Goal: Task Accomplishment & Management: Manage account settings

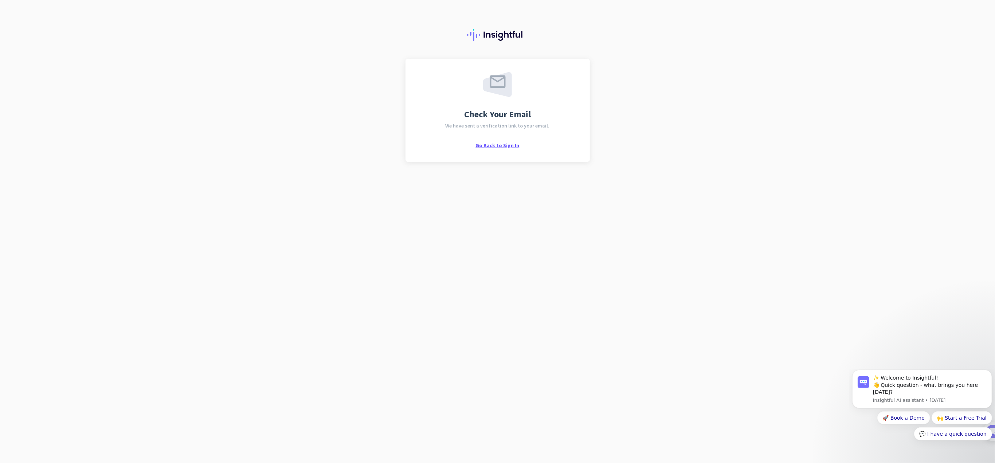
click at [504, 145] on span "Go Back to Sign In" at bounding box center [498, 145] width 44 height 7
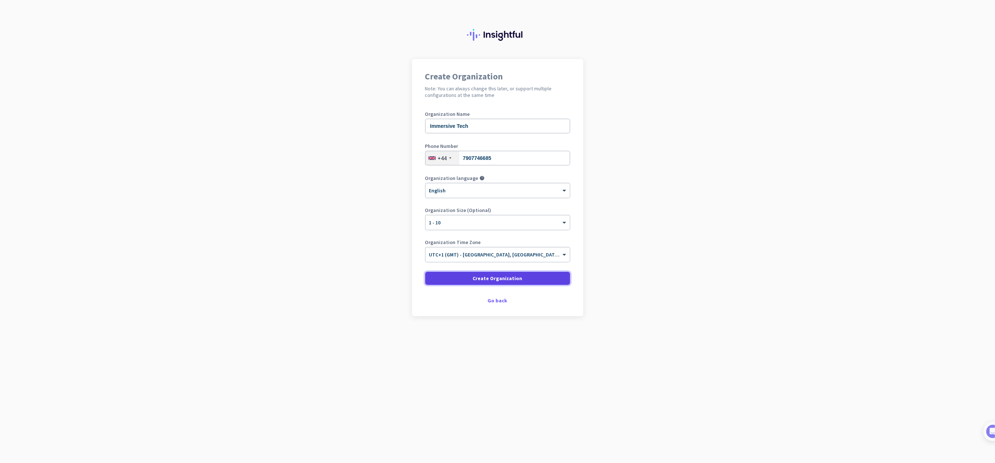
click at [504, 276] on span "Create Organization" at bounding box center [498, 278] width 50 height 7
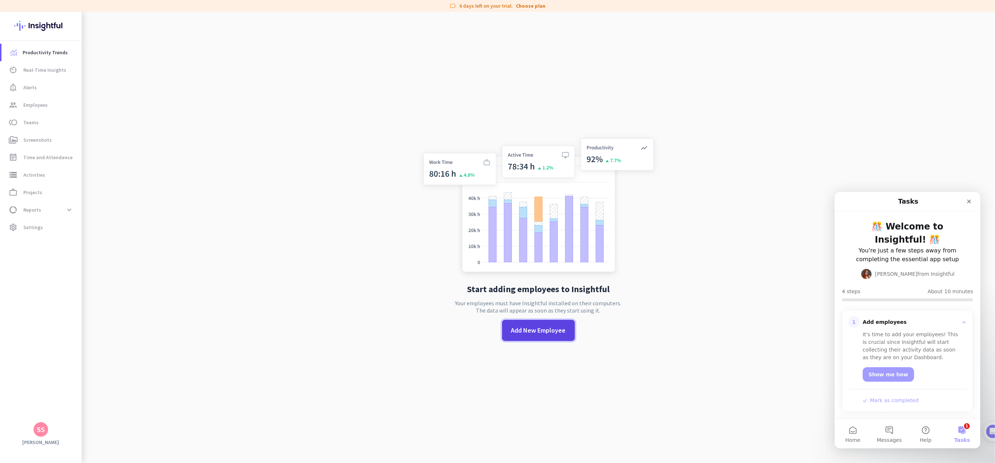
click at [553, 331] on span "Add New Employee" at bounding box center [538, 330] width 55 height 9
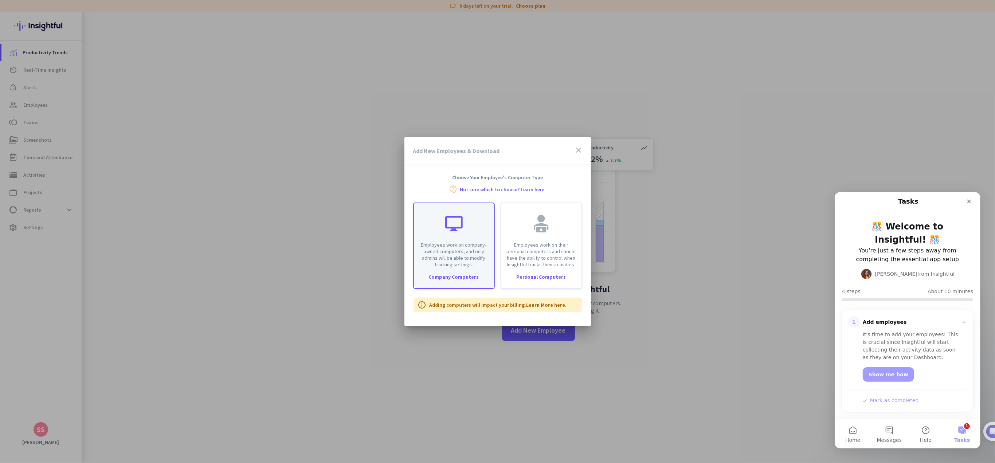
click at [460, 249] on p "Employees work on company-owned computers, and only admins will be able to modi…" at bounding box center [453, 255] width 71 height 26
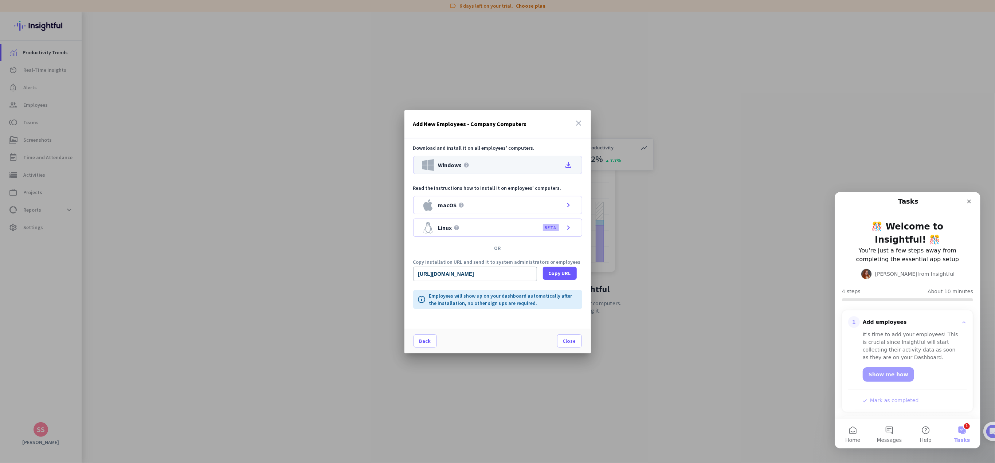
click at [568, 164] on icon "file_download" at bounding box center [569, 165] width 9 height 9
click at [333, 290] on div at bounding box center [497, 231] width 995 height 463
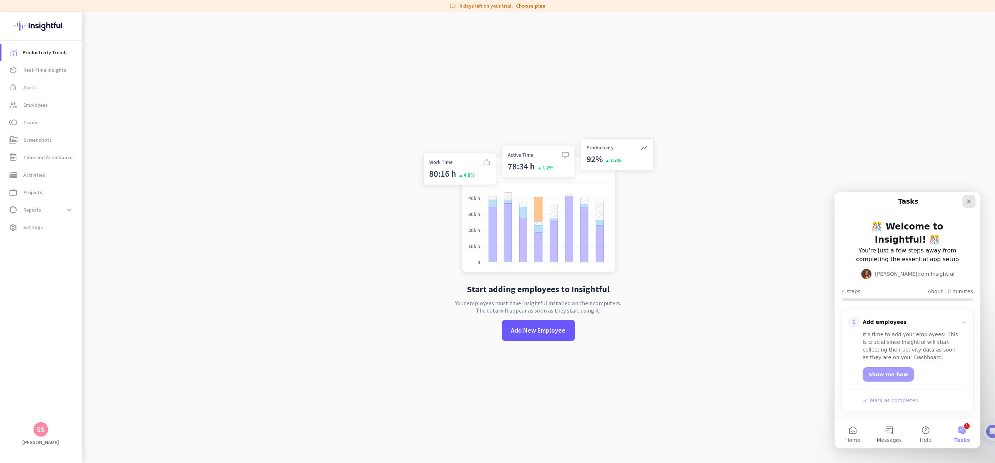
click at [971, 199] on icon "Close" at bounding box center [969, 201] width 6 height 6
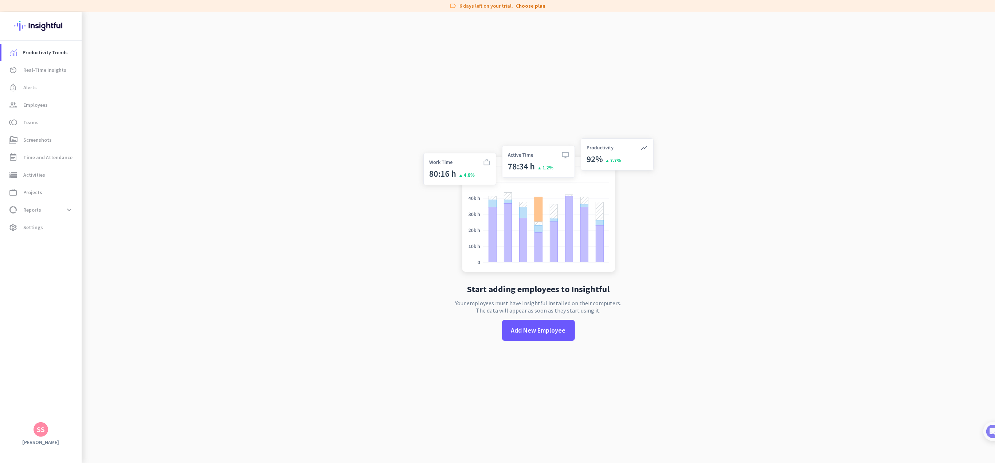
click at [378, 253] on app-no-employees "Start adding employees to Insightful Your employees must have Insightful instal…" at bounding box center [539, 243] width 914 height 463
click at [530, 328] on span "Add New Employee" at bounding box center [538, 330] width 55 height 9
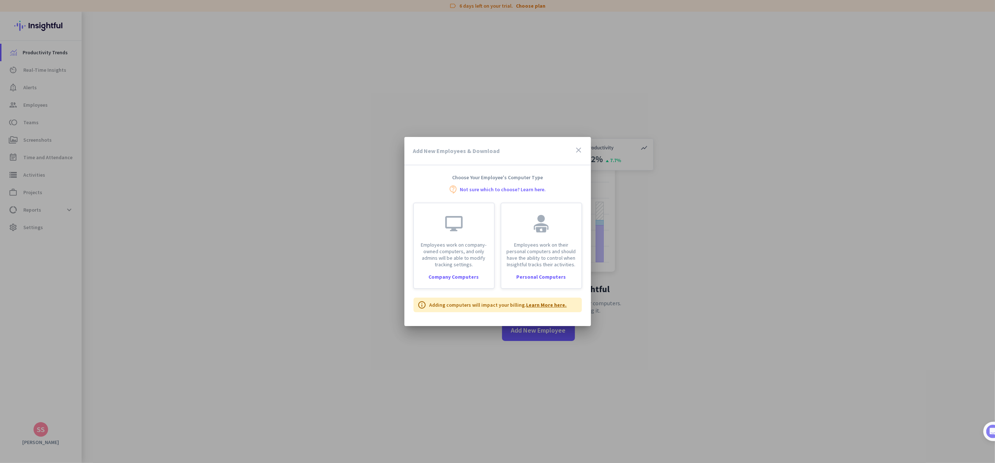
click at [542, 304] on link "Learn More here." at bounding box center [547, 305] width 40 height 7
click at [585, 155] on div "Add New Employees & Download close" at bounding box center [498, 151] width 187 height 28
click at [577, 152] on icon "close" at bounding box center [579, 150] width 9 height 9
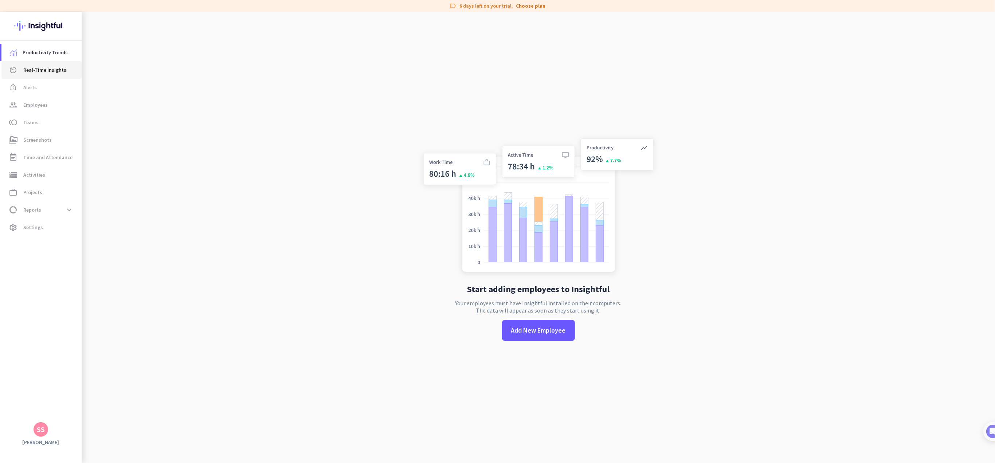
click at [45, 69] on span "Real-Time Insights" at bounding box center [44, 70] width 43 height 9
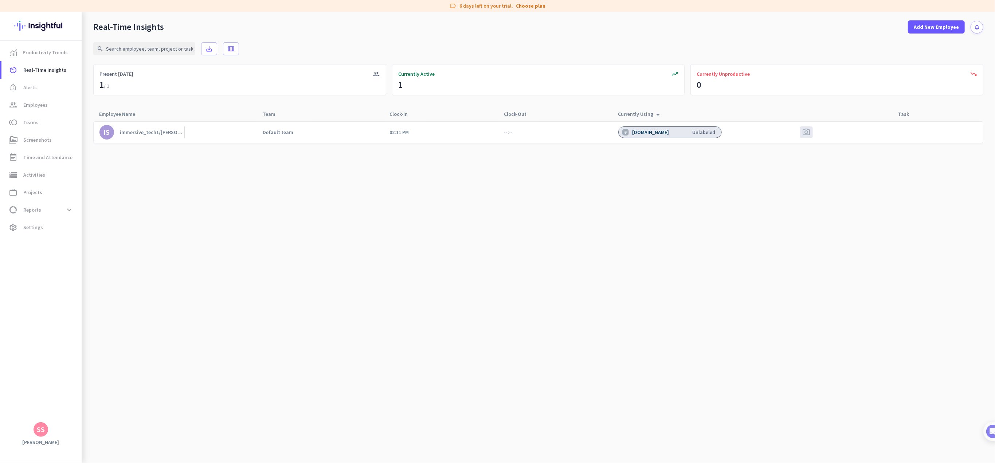
click at [655, 133] on div "[DOMAIN_NAME]" at bounding box center [652, 132] width 38 height 7
click at [625, 171] on cdk-virtual-scroll-viewport "IS immersive_tech1/[PERSON_NAME] Default team 02:11 PM --:-- [DOMAIN_NAME] Unla…" at bounding box center [538, 292] width 890 height 342
click at [432, 71] on span "Currently Active" at bounding box center [416, 73] width 36 height 7
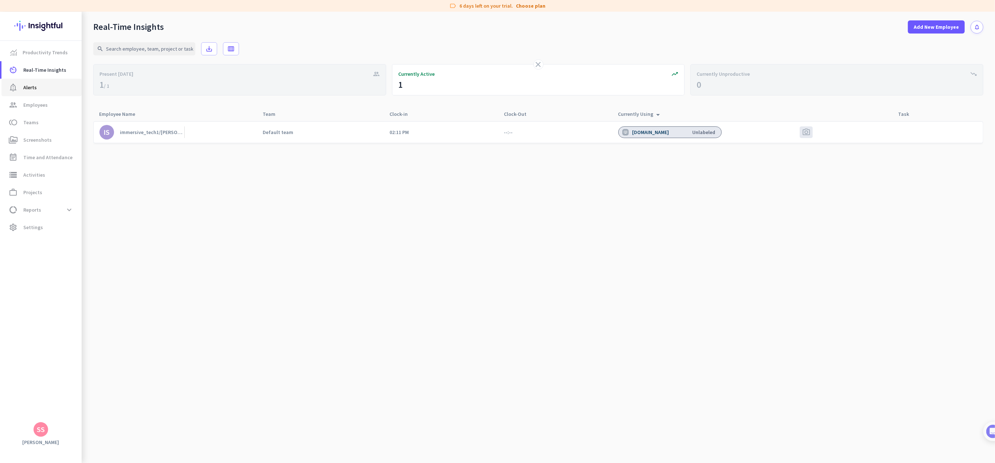
click at [33, 90] on span "Alerts" at bounding box center [29, 87] width 13 height 9
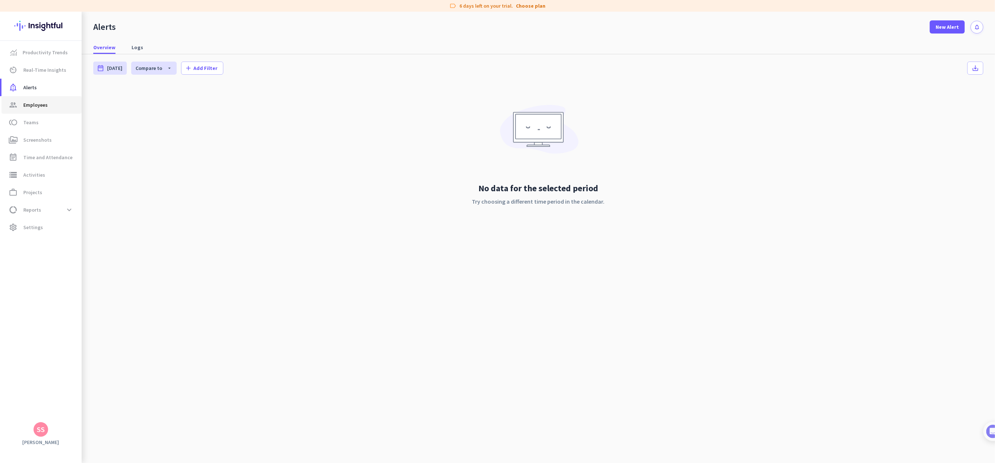
click at [33, 104] on span "Employees" at bounding box center [35, 105] width 24 height 9
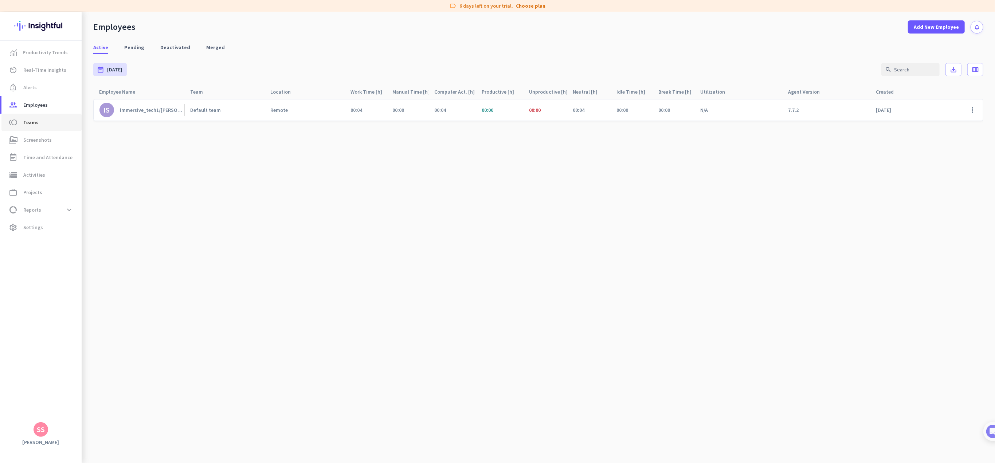
click at [28, 124] on span "Teams" at bounding box center [30, 122] width 15 height 9
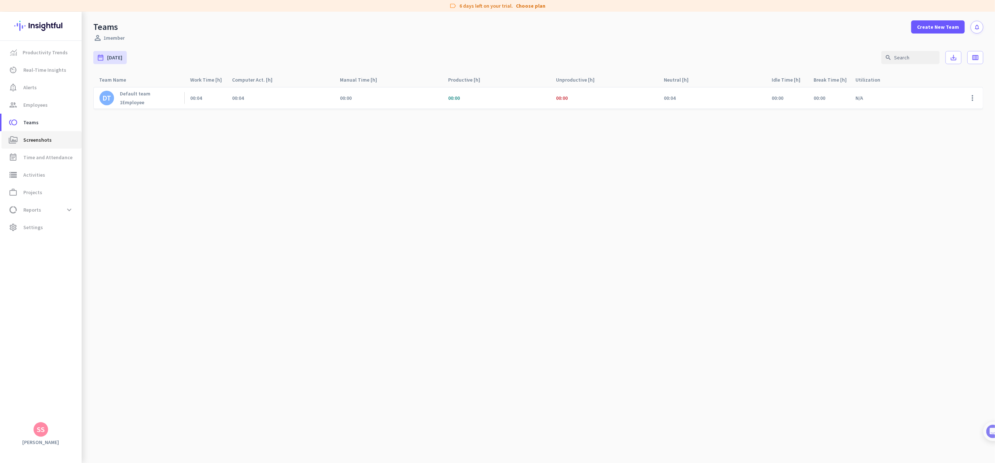
click at [36, 139] on span "Screenshots" at bounding box center [37, 140] width 28 height 9
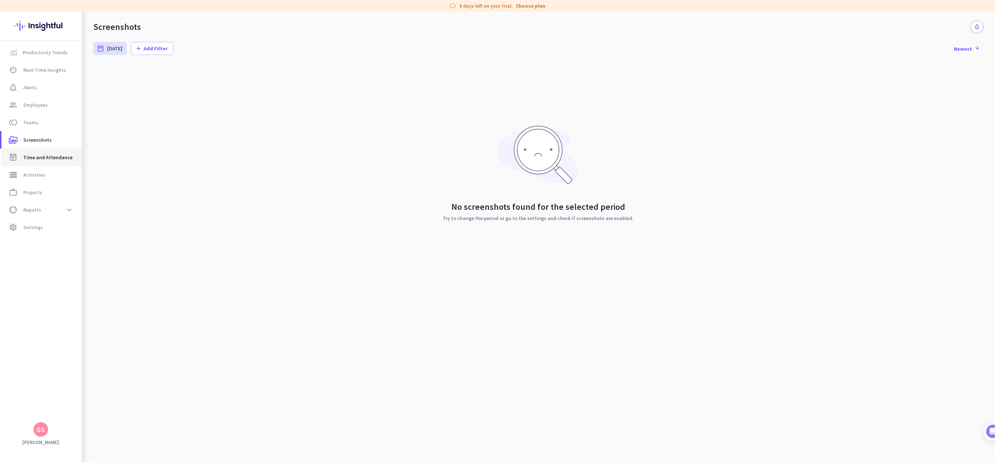
click at [35, 156] on span "Time and Attendance" at bounding box center [47, 157] width 49 height 9
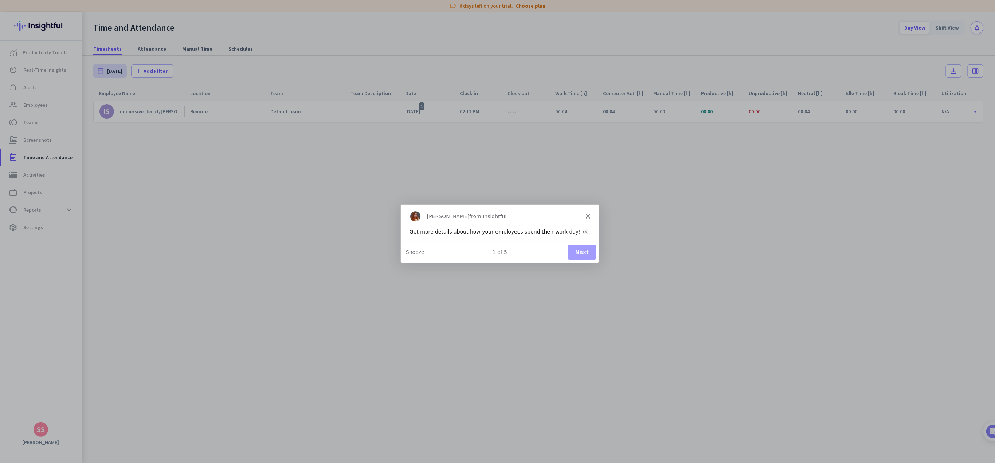
click at [587, 216] on polygon "Close" at bounding box center [587, 216] width 4 height 4
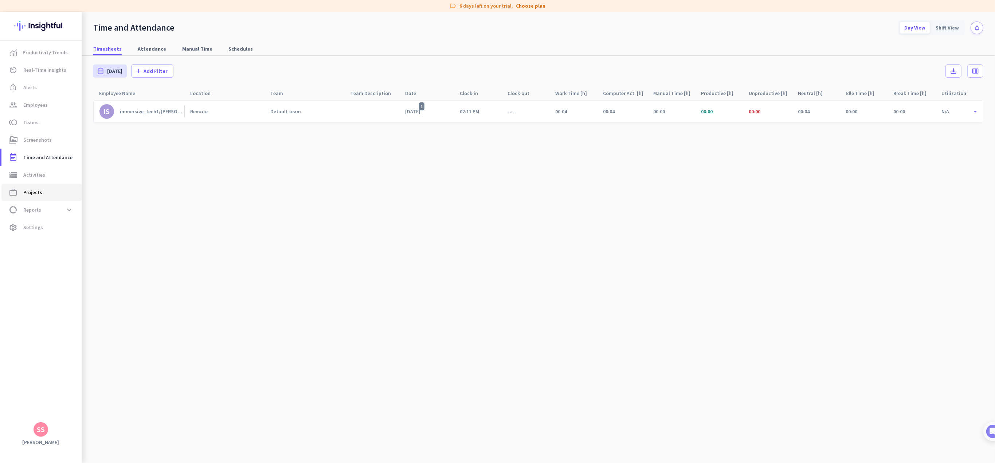
click at [36, 190] on span "Projects" at bounding box center [32, 192] width 19 height 9
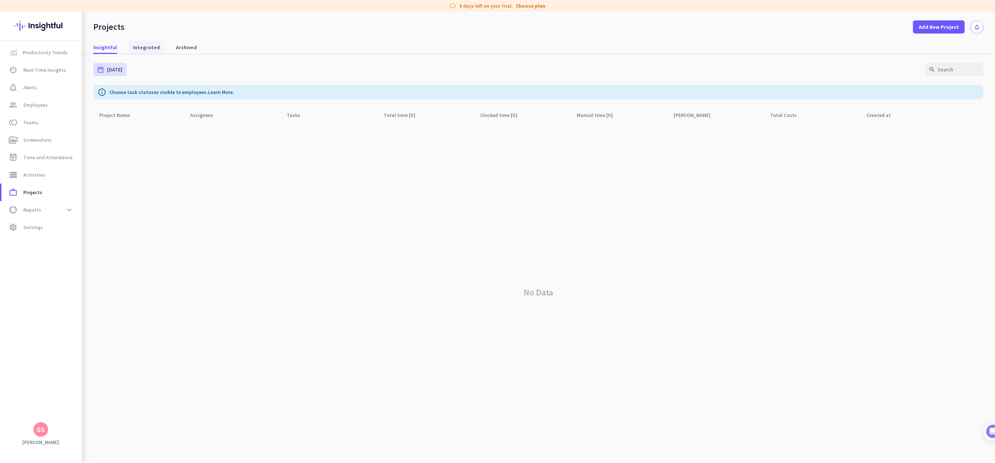
click at [147, 45] on span "Integrated" at bounding box center [146, 47] width 27 height 7
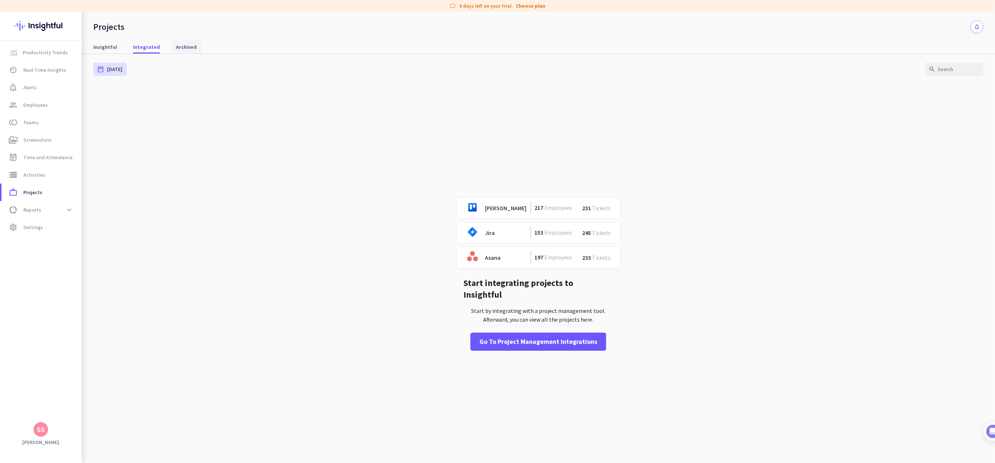
click at [176, 48] on span "Archived" at bounding box center [186, 46] width 21 height 7
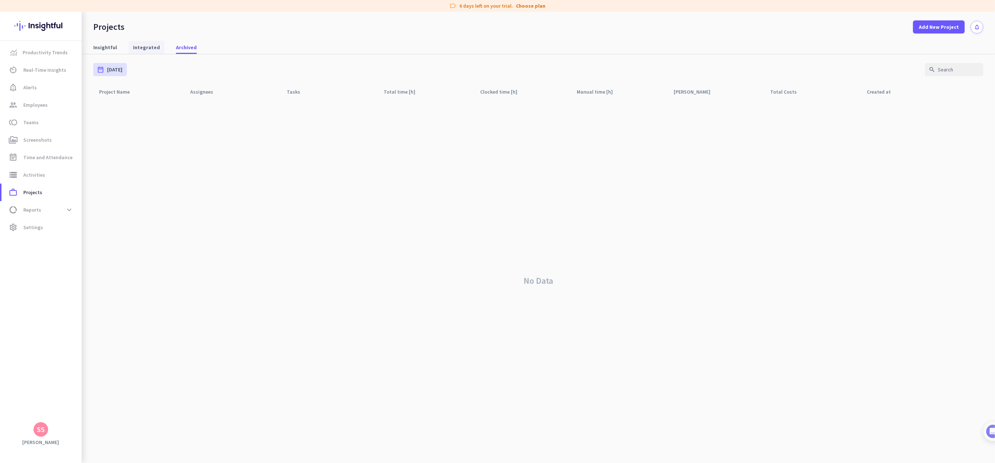
click at [152, 46] on span "Integrated" at bounding box center [146, 47] width 27 height 7
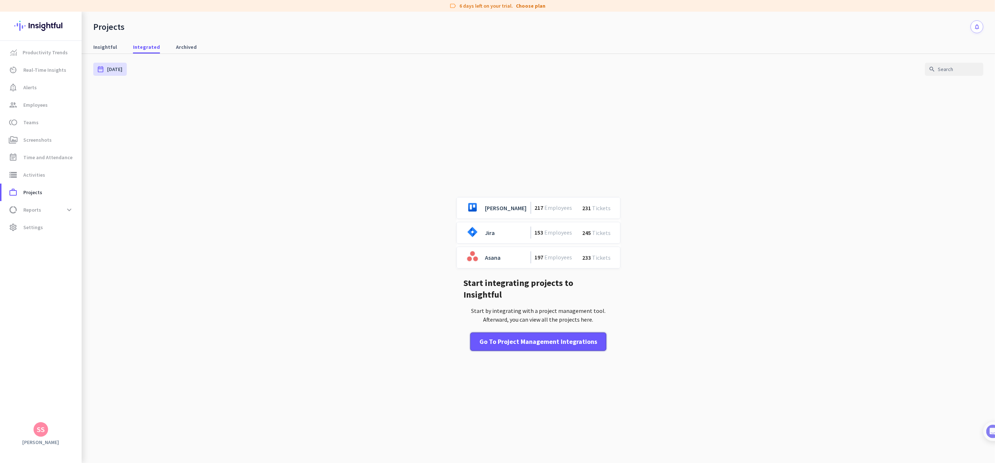
click at [515, 338] on div "Go to Project Management Integrations" at bounding box center [539, 341] width 118 height 9
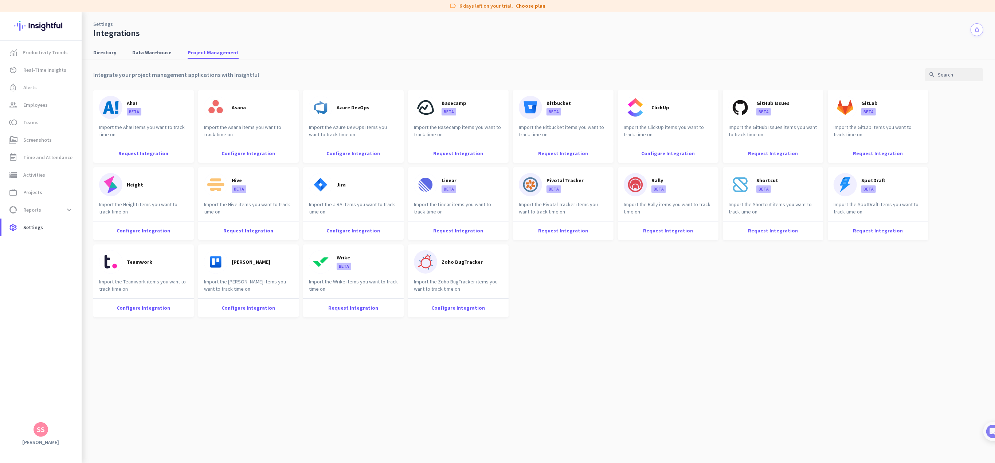
click at [637, 402] on div "Integrate your project management applications with Insightful search Aha! BETA…" at bounding box center [538, 244] width 890 height 371
click at [30, 52] on span "Productivity Trends" at bounding box center [45, 52] width 45 height 9
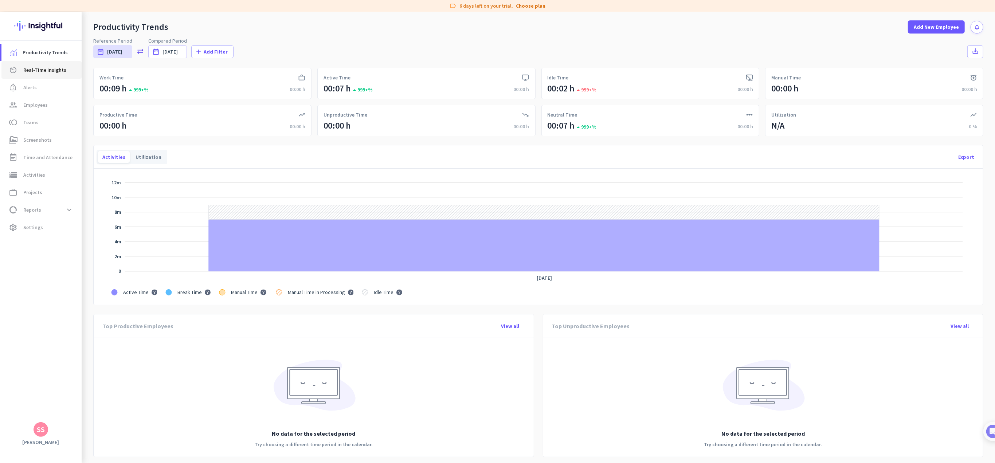
click at [47, 73] on span "Real-Time Insights" at bounding box center [44, 70] width 43 height 9
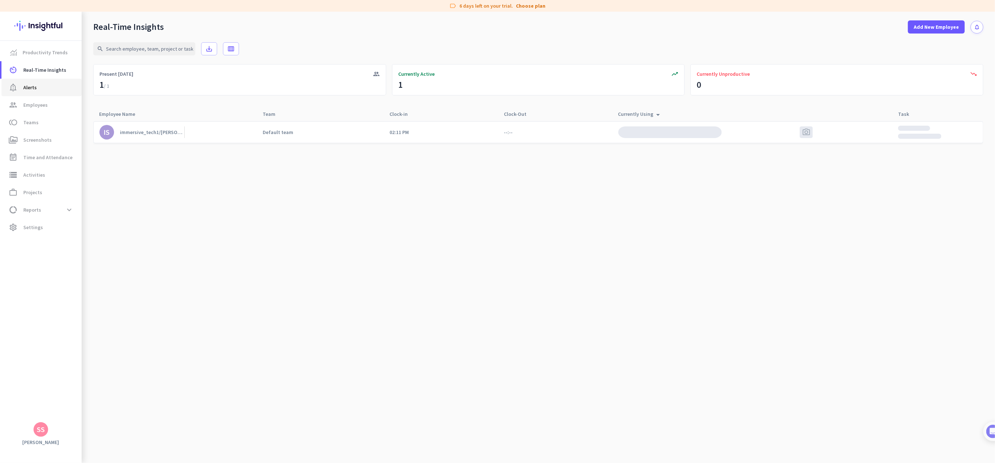
click at [47, 88] on span "notification_important Alerts" at bounding box center [41, 87] width 69 height 9
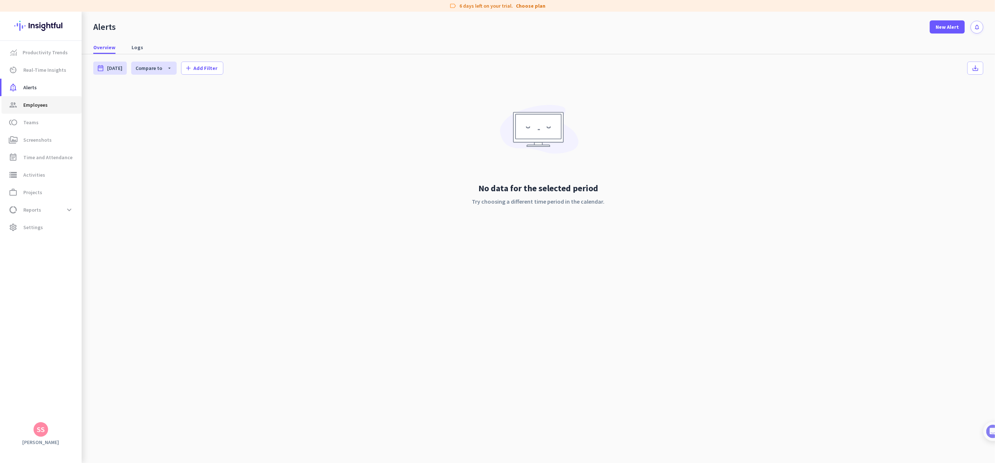
click at [39, 104] on span "Employees" at bounding box center [35, 105] width 24 height 9
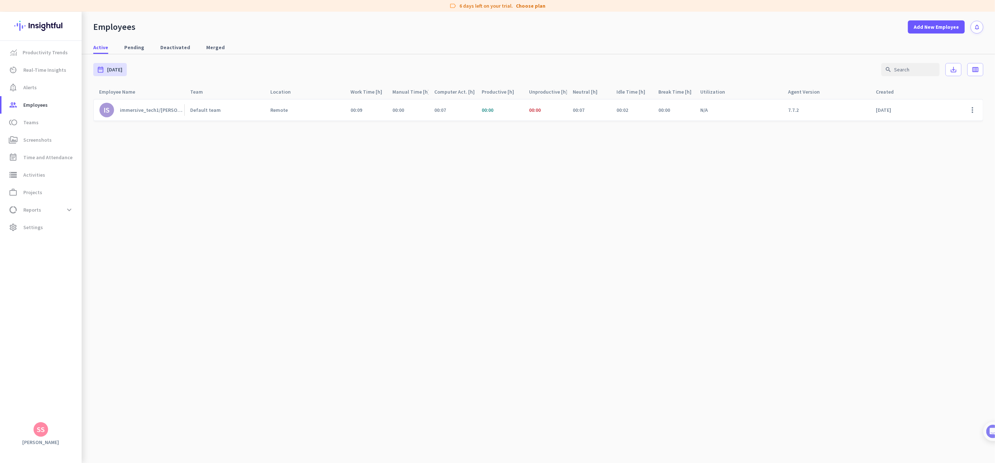
click at [425, 260] on cdk-virtual-scroll-viewport "IS immersive_tech1/[PERSON_NAME] Default team Remote 00:09 00:00 00:07 00:00 00…" at bounding box center [538, 281] width 890 height 364
click at [164, 108] on div "immersive_tech1/[PERSON_NAME]" at bounding box center [152, 110] width 65 height 7
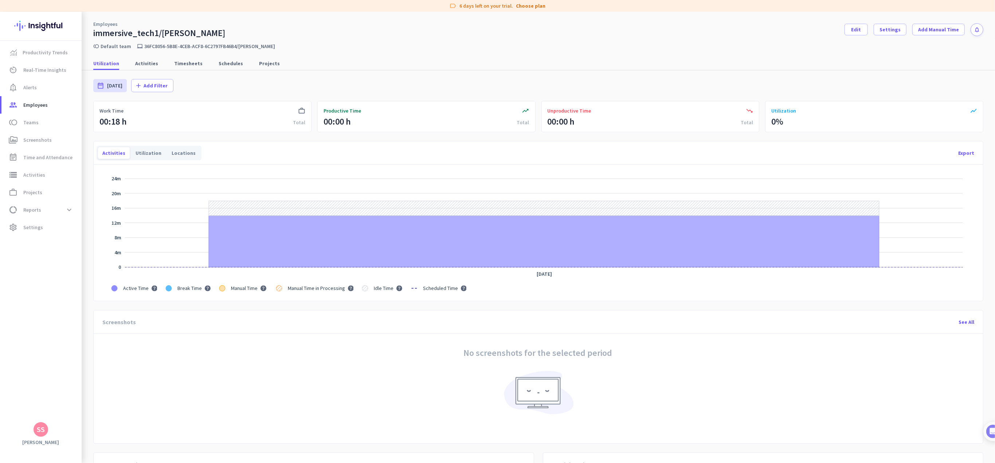
click at [464, 121] on div "trending_up Productive Time 00:00 h Total" at bounding box center [426, 116] width 218 height 31
click at [153, 63] on span "Activities" at bounding box center [146, 63] width 23 height 7
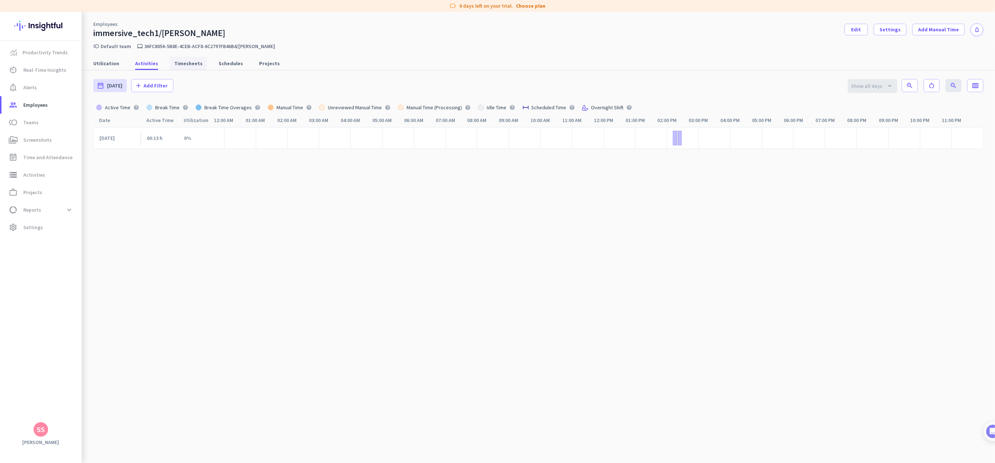
click at [187, 65] on span "Timesheets" at bounding box center [188, 63] width 28 height 7
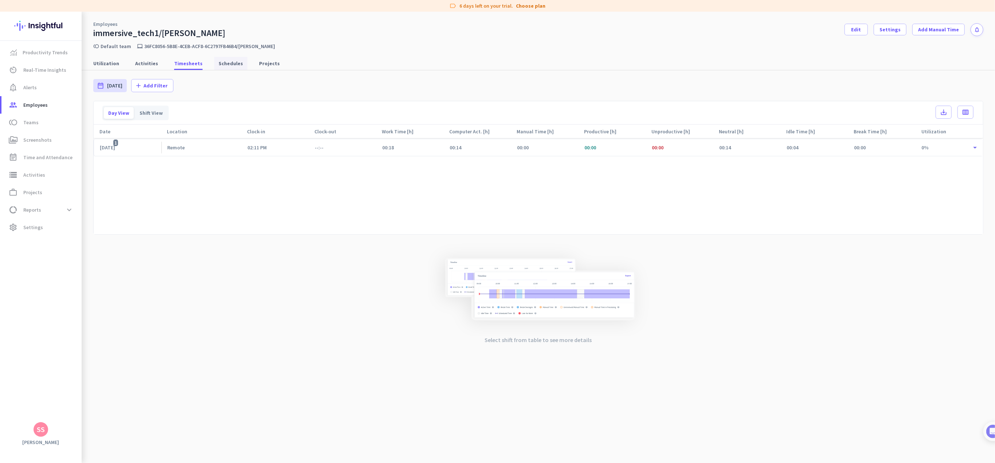
click at [231, 66] on span "Schedules" at bounding box center [231, 63] width 24 height 7
type input "[DATE] - [DATE]"
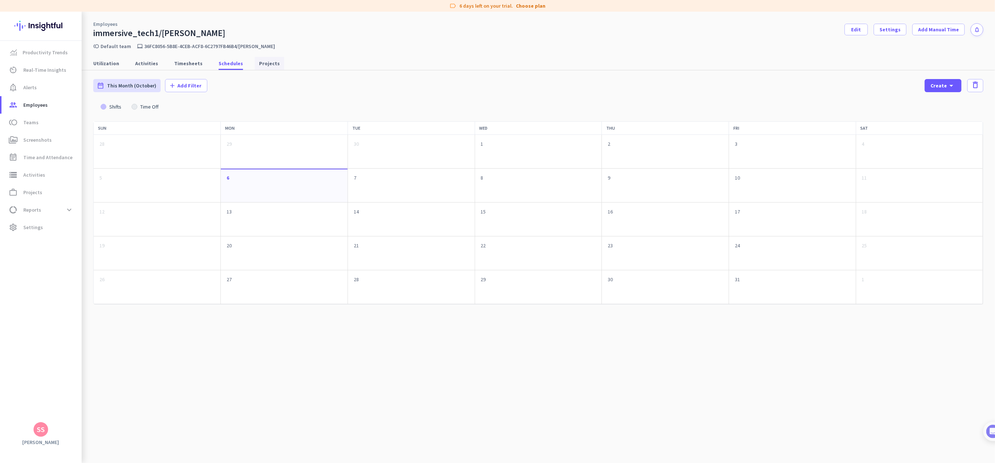
click at [259, 63] on span "Projects" at bounding box center [269, 63] width 21 height 7
type input "[DATE] - [DATE]"
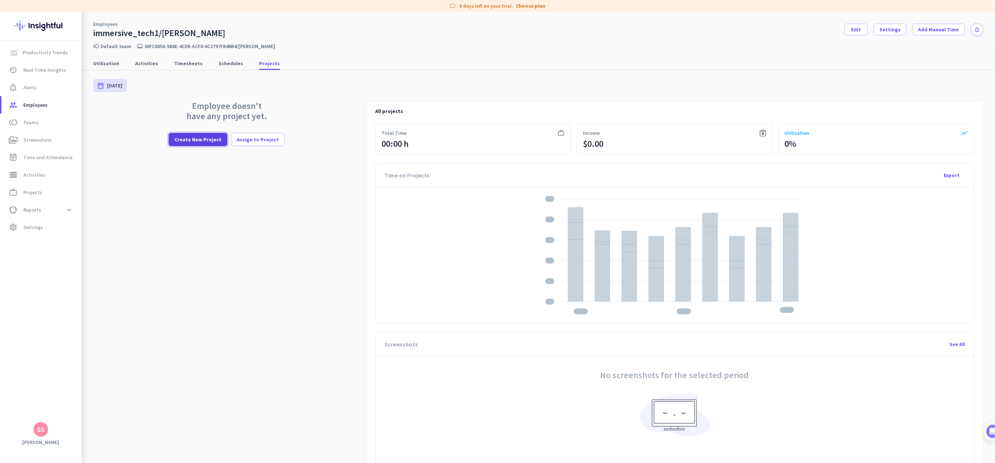
click at [193, 139] on span "Create New Project" at bounding box center [198, 139] width 47 height 7
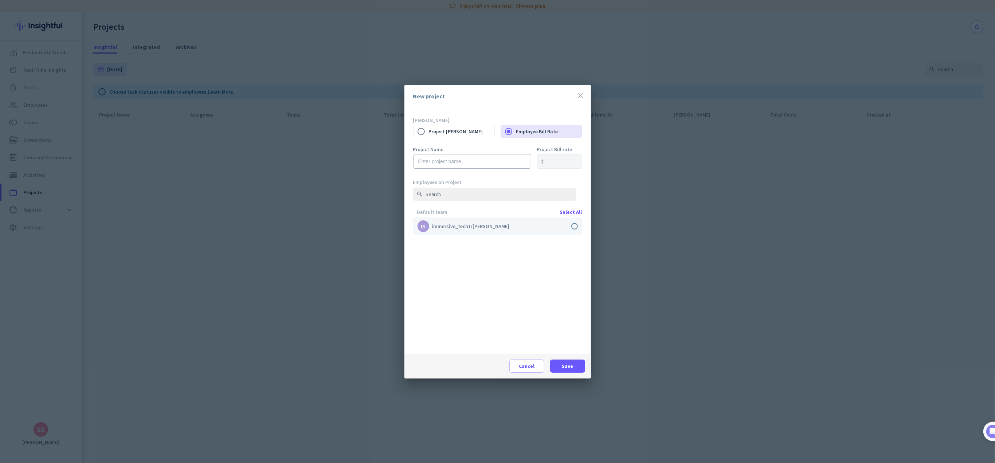
click at [575, 226] on label at bounding box center [497, 226] width 169 height 17
click at [0, 0] on input "checkbox" at bounding box center [0, 0] width 0 height 0
click at [570, 367] on span "Save" at bounding box center [567, 366] width 11 height 7
click at [438, 164] on input "text" at bounding box center [472, 161] width 118 height 15
type input "Marketing"
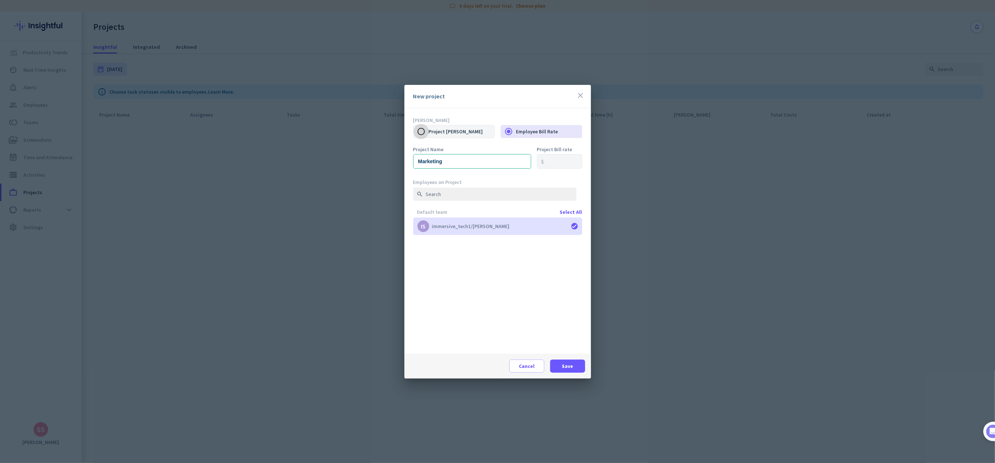
click at [419, 129] on input "Project [PERSON_NAME]" at bounding box center [421, 131] width 15 height 15
radio input "true"
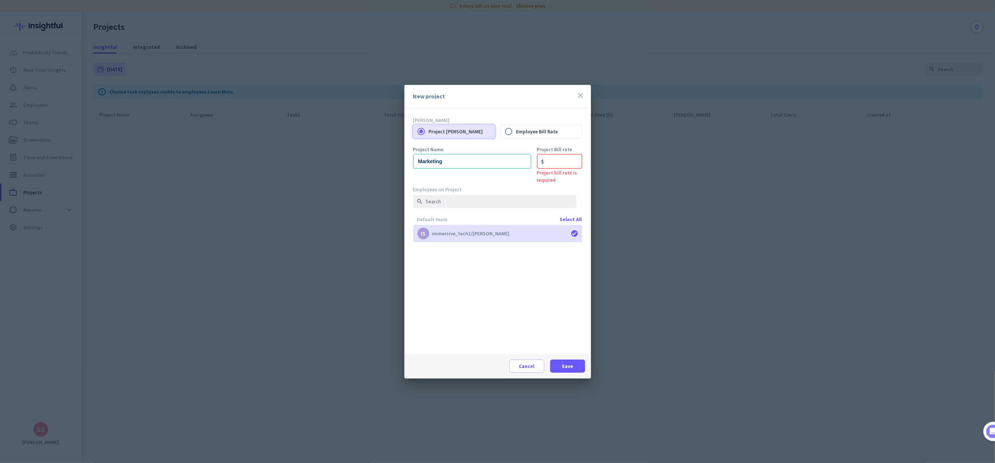
click at [577, 97] on icon "close" at bounding box center [581, 95] width 9 height 9
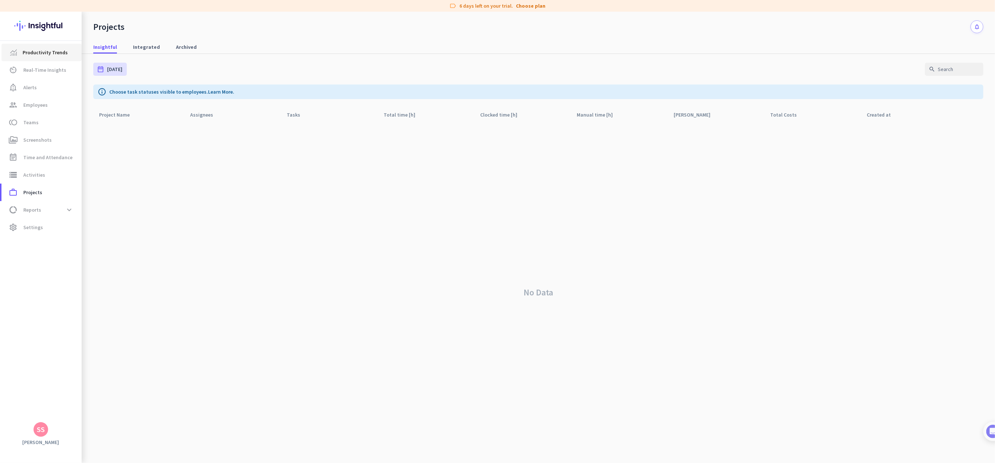
click at [29, 52] on span "Productivity Trends" at bounding box center [45, 52] width 45 height 9
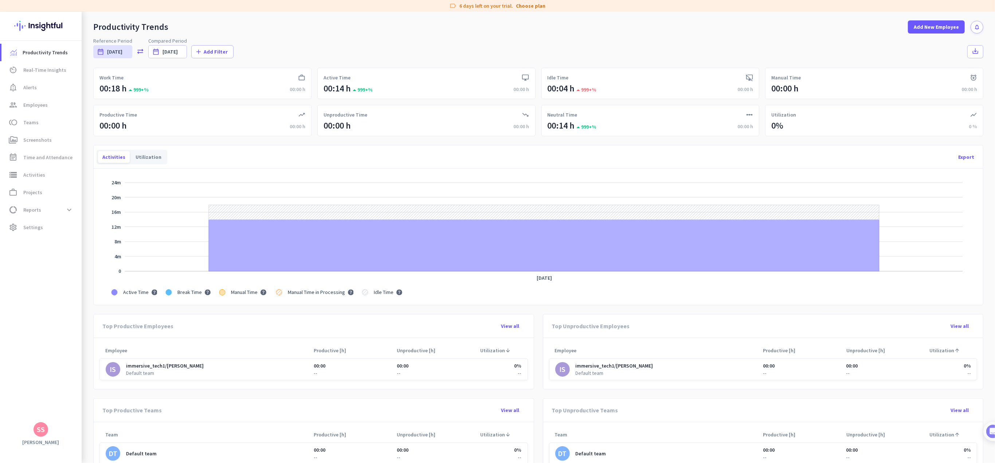
click at [580, 128] on span "999+%" at bounding box center [587, 127] width 20 height 7
click at [754, 113] on div "linear_scale Neutral Time 00:14 h arrow_drop_up 999+% 00:00 h" at bounding box center [651, 120] width 218 height 31
click at [746, 112] on icon "linear_scale" at bounding box center [749, 114] width 7 height 7
click at [152, 153] on div "Utilization" at bounding box center [148, 157] width 35 height 12
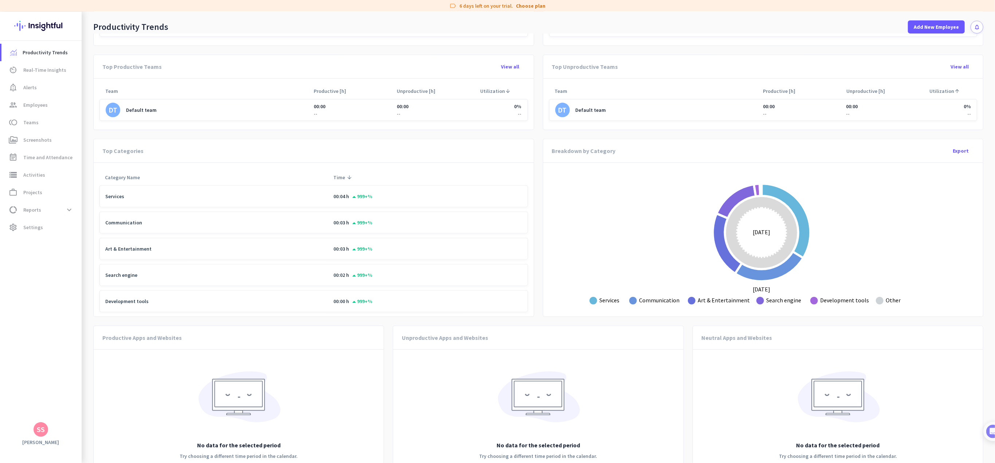
scroll to position [356, 0]
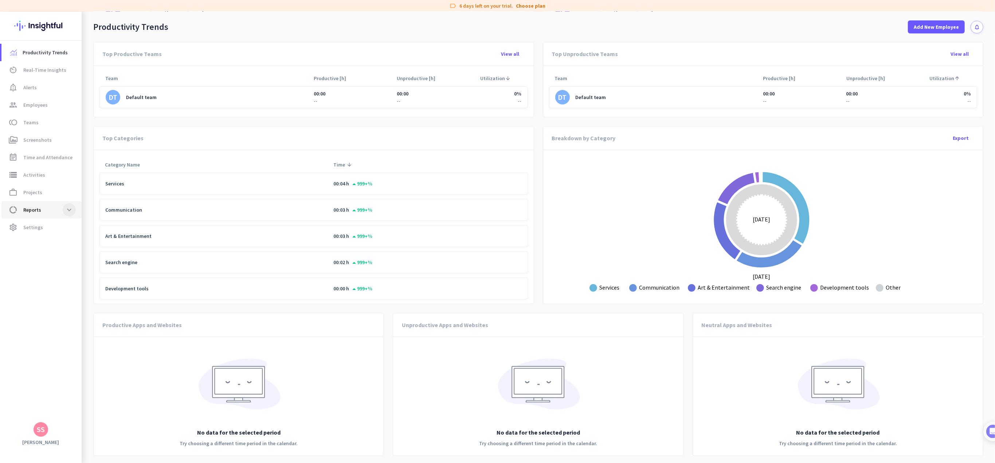
click at [65, 207] on span at bounding box center [69, 209] width 13 height 13
click at [31, 159] on span "Time and Attendance" at bounding box center [47, 157] width 49 height 9
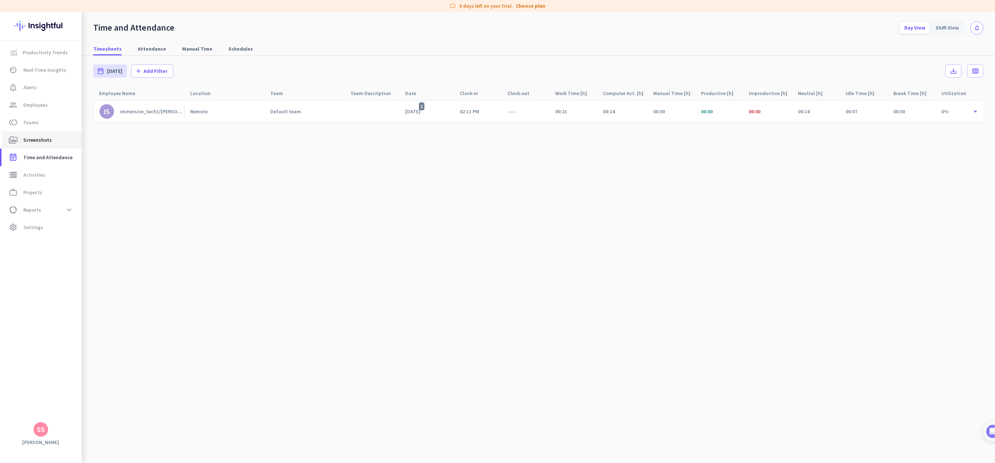
click at [38, 140] on span "Screenshots" at bounding box center [37, 140] width 28 height 9
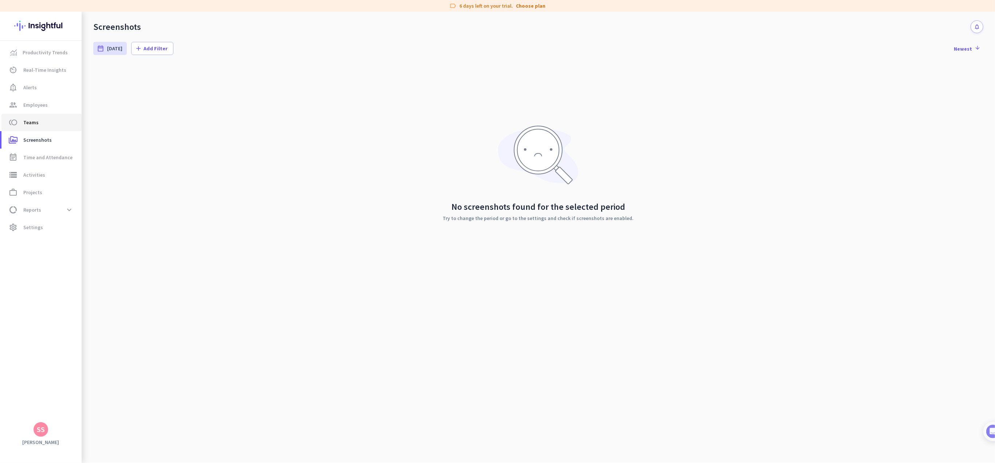
click at [36, 118] on span "Teams" at bounding box center [30, 122] width 15 height 9
